Goal: Find specific page/section

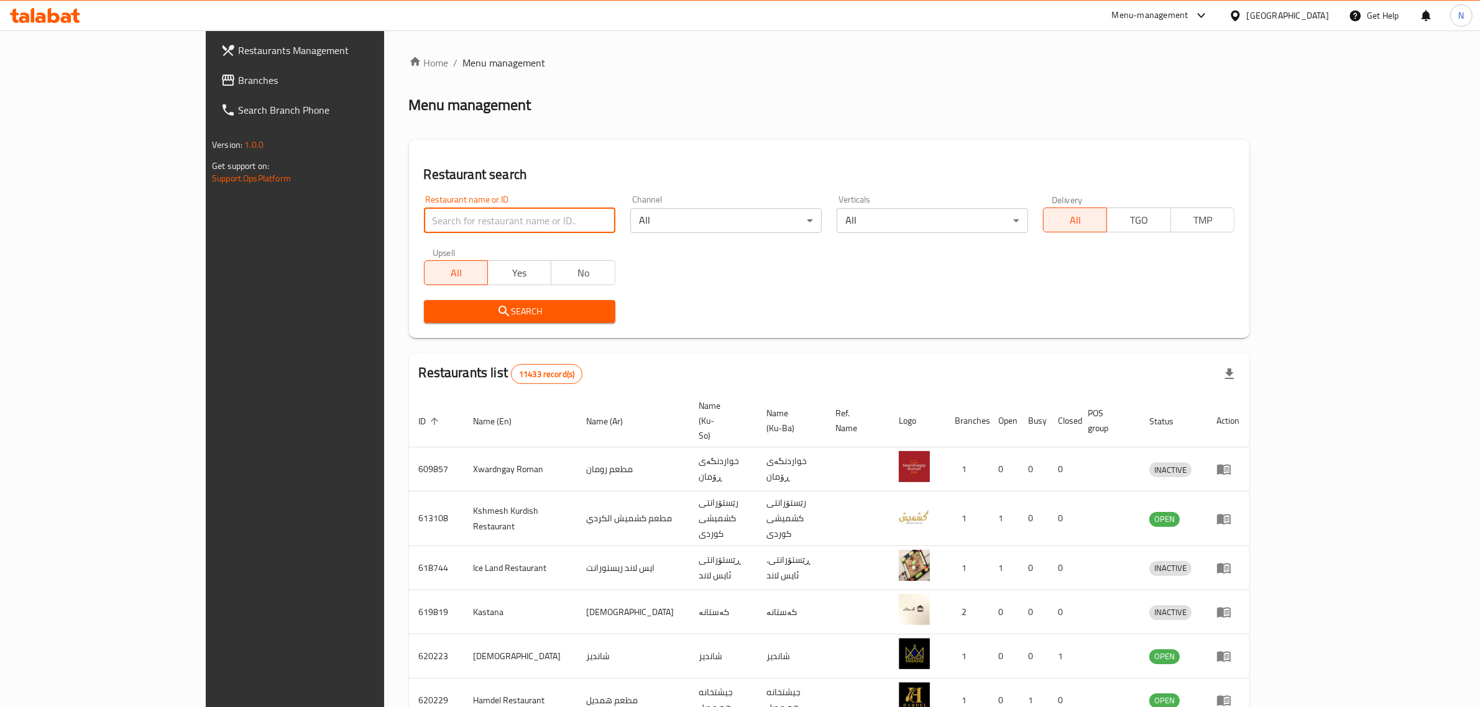
click at [451, 226] on input "search" at bounding box center [519, 220] width 191 height 25
paste input "704910"
type input "704910"
click at [473, 300] on button "Search" at bounding box center [519, 311] width 191 height 23
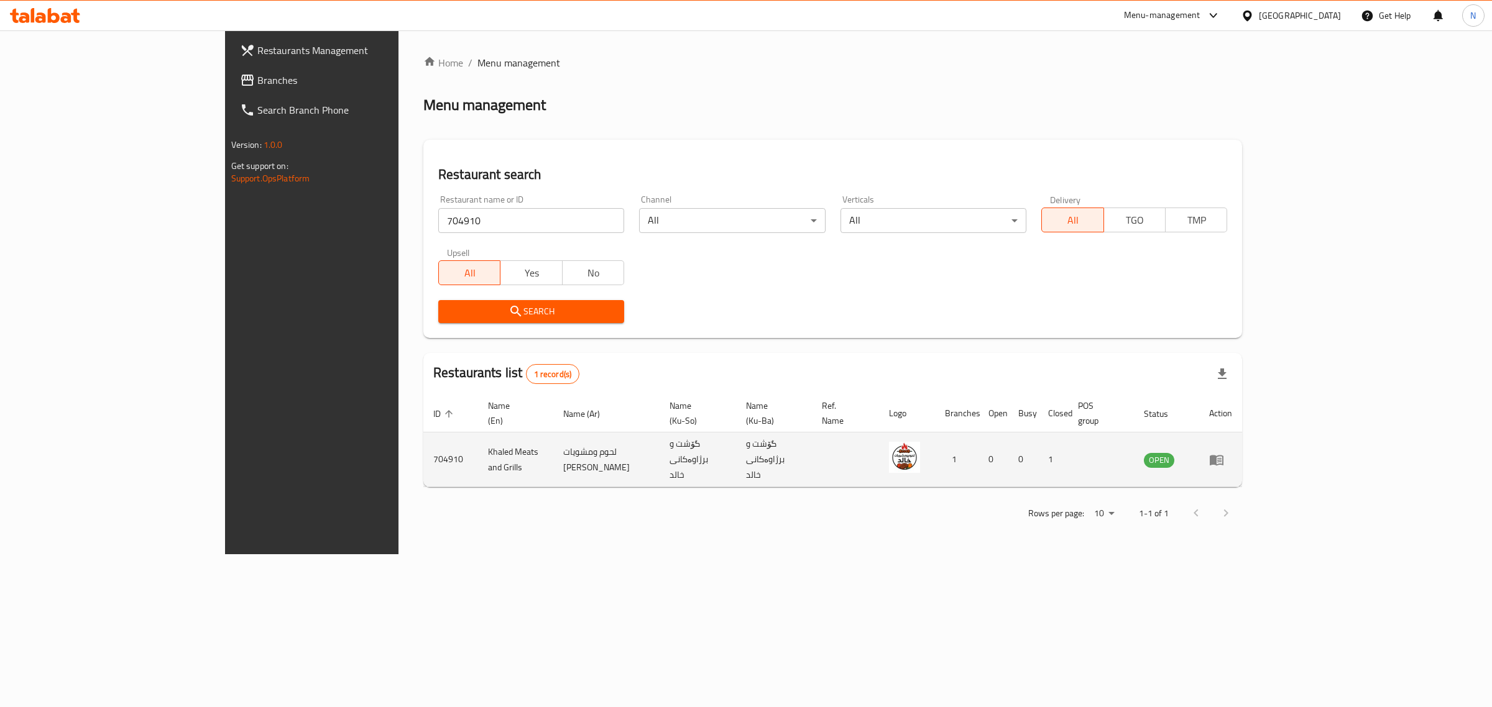
click at [1242, 449] on td "enhanced table" at bounding box center [1220, 460] width 43 height 55
click at [1223, 455] on icon "enhanced table" at bounding box center [1217, 460] width 14 height 11
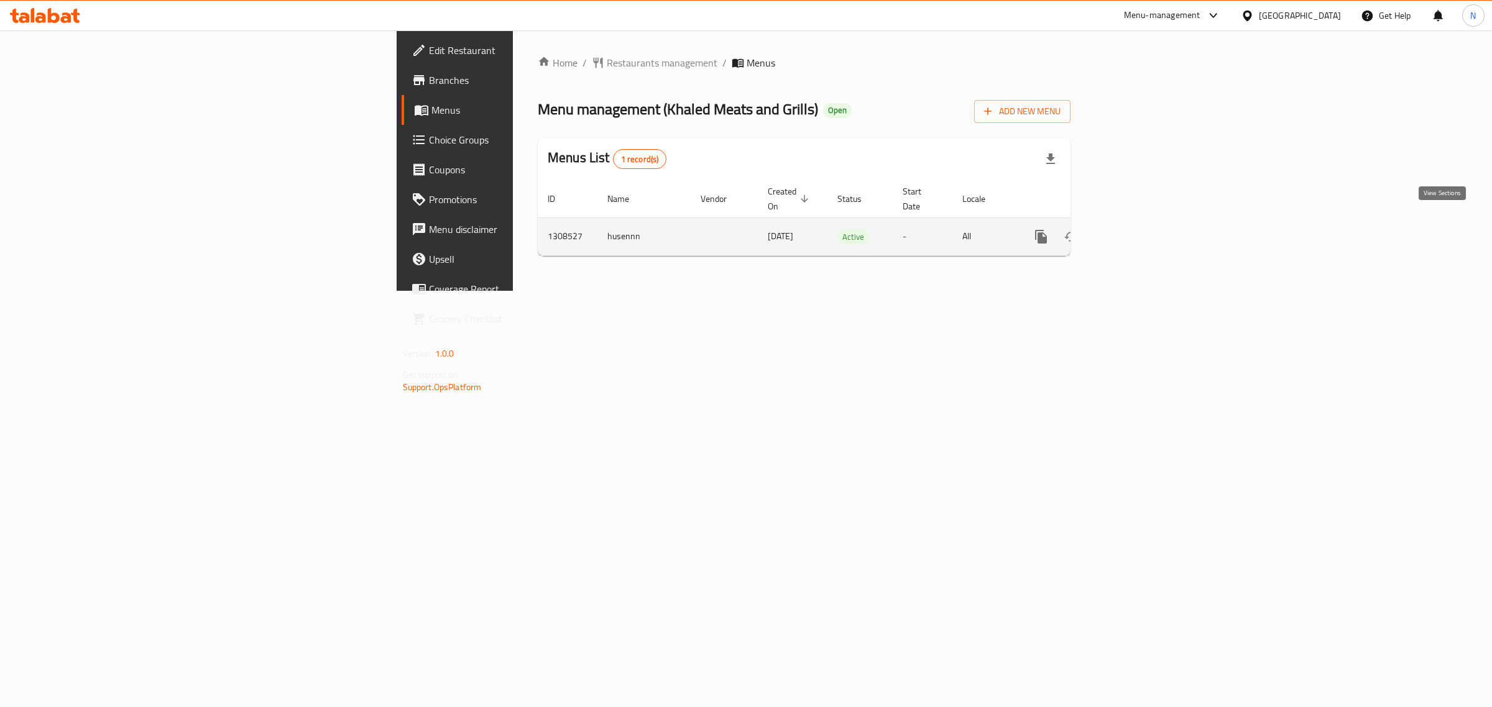
click at [1146, 222] on link "enhanced table" at bounding box center [1131, 237] width 30 height 30
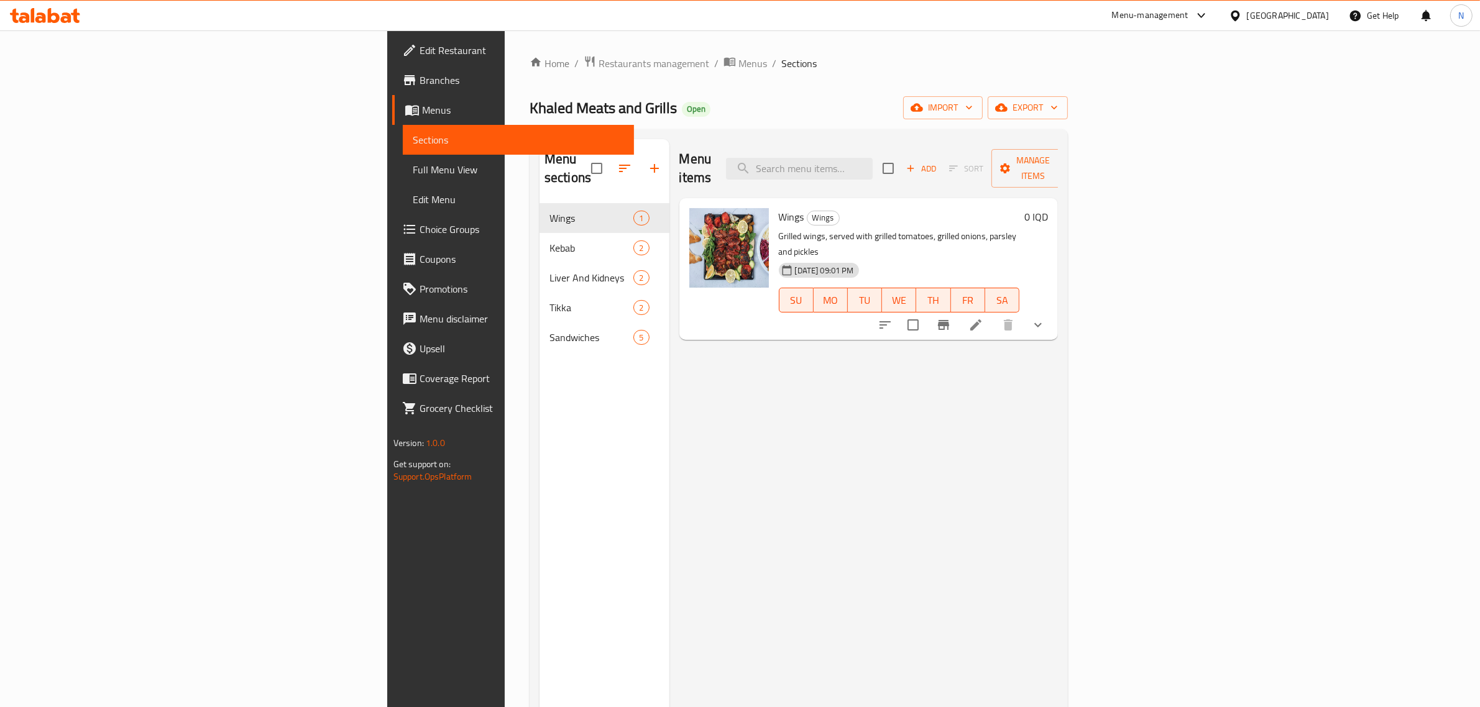
click at [420, 76] on span "Branches" at bounding box center [522, 80] width 205 height 15
